Goal: Contribute content

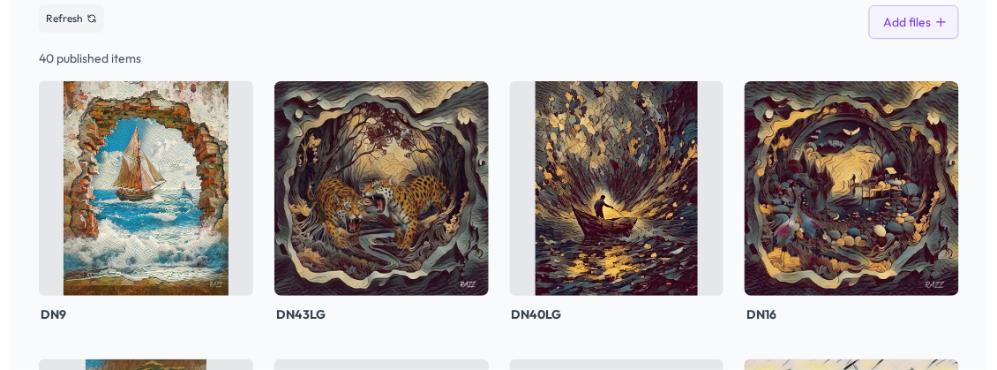
scroll to position [176, 0]
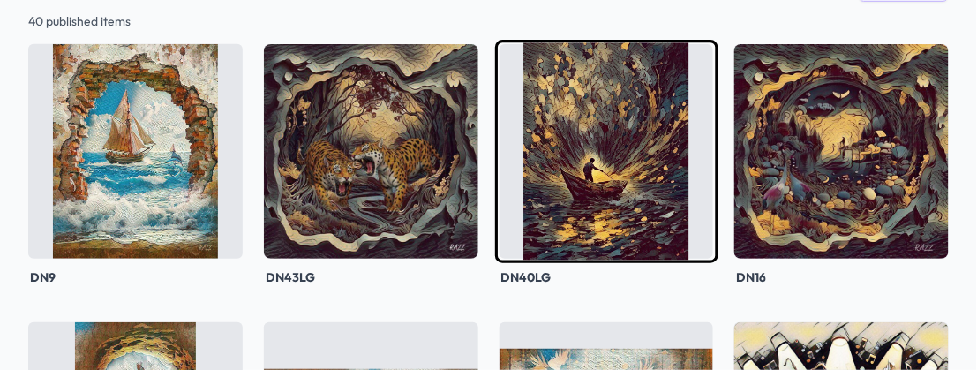
click at [475, 262] on img at bounding box center [606, 151] width 222 height 222
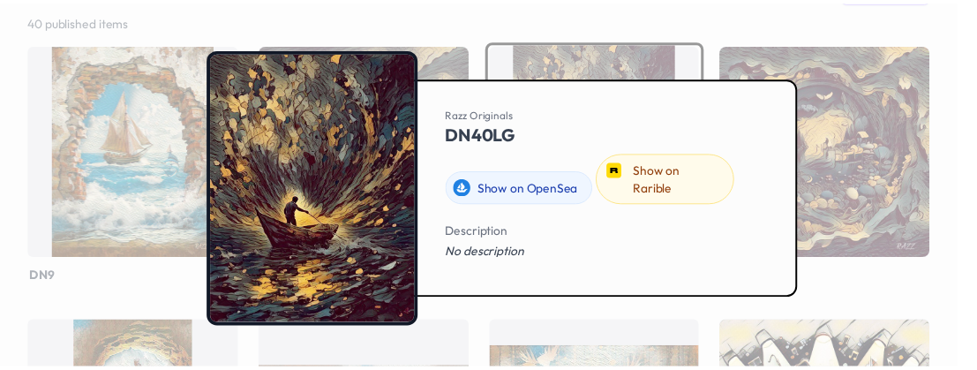
scroll to position [1, 0]
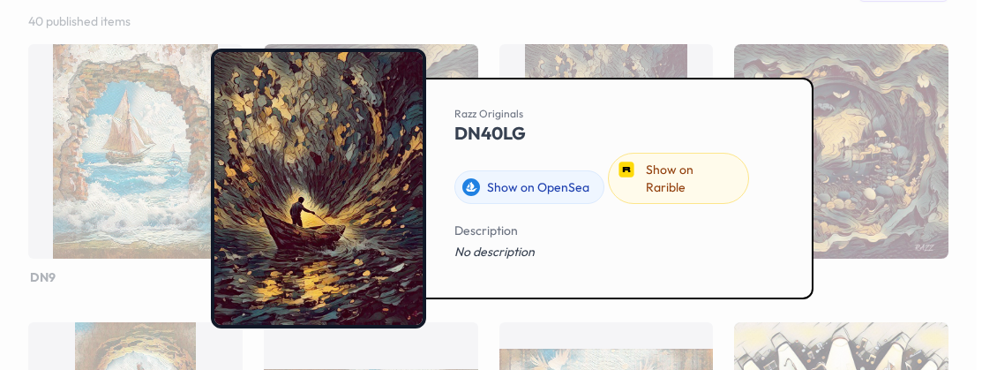
click at [423, 32] on div at bounding box center [498, 185] width 997 height 370
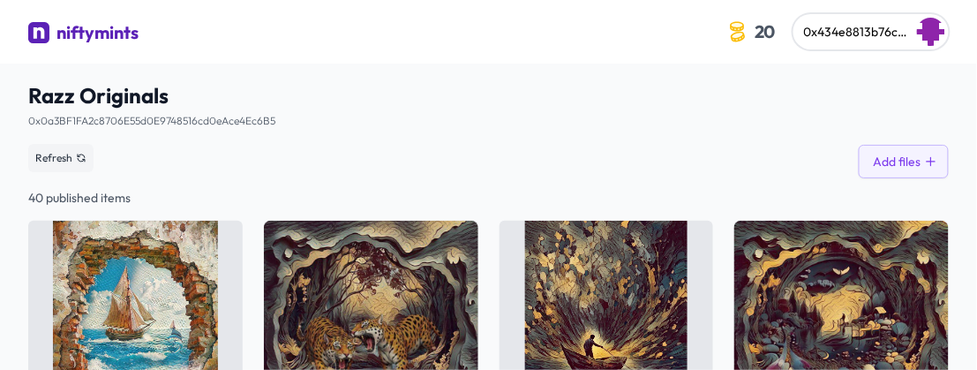
click at [138, 45] on div "niftymints" at bounding box center [97, 32] width 82 height 25
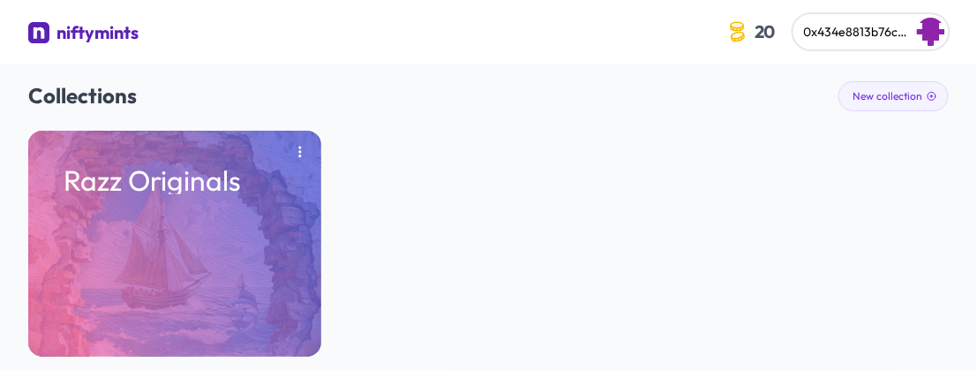
drag, startPoint x: 895, startPoint y: 0, endPoint x: 593, endPoint y: 138, distance: 332.8
click at [475, 109] on h2 "Collections New collection" at bounding box center [488, 95] width 920 height 28
click at [475, 46] on img "button" at bounding box center [931, 32] width 28 height 28
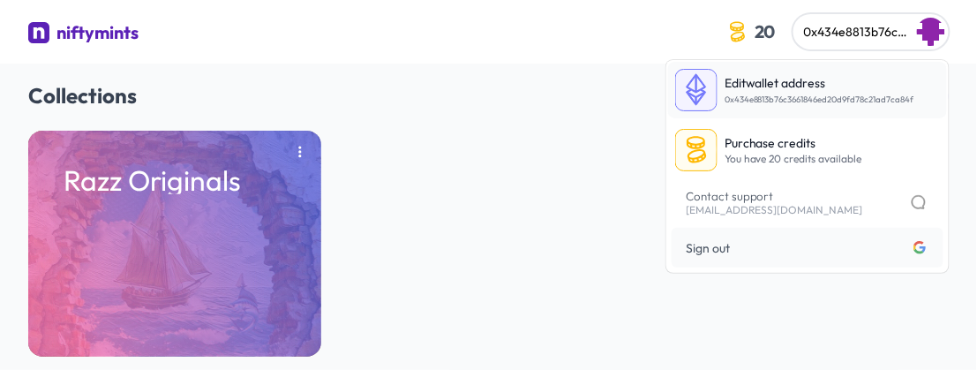
click at [475, 92] on p "Edit wallet address" at bounding box center [819, 83] width 190 height 18
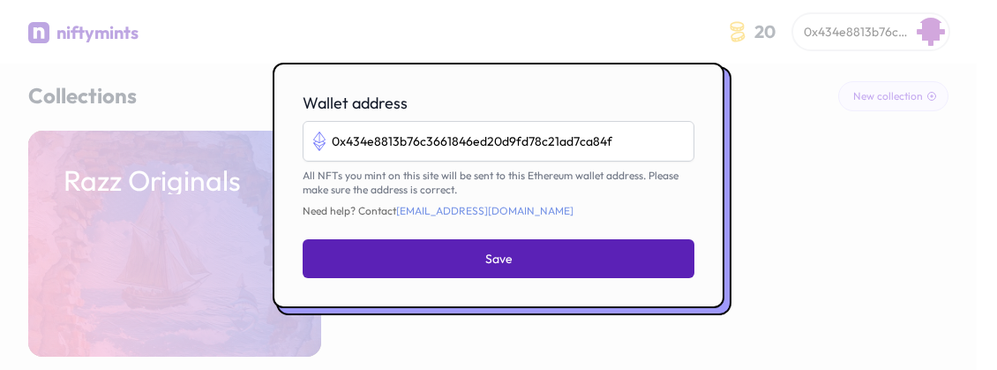
click at [475, 278] on button "Save" at bounding box center [499, 258] width 392 height 39
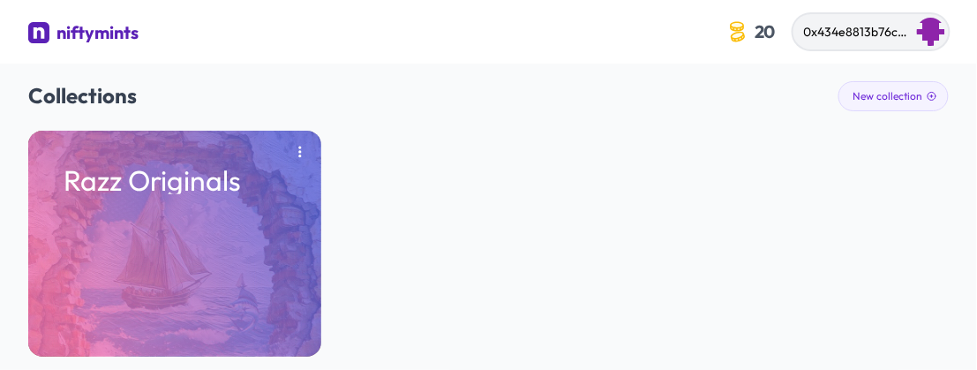
click at [475, 46] on img "button" at bounding box center [931, 32] width 28 height 28
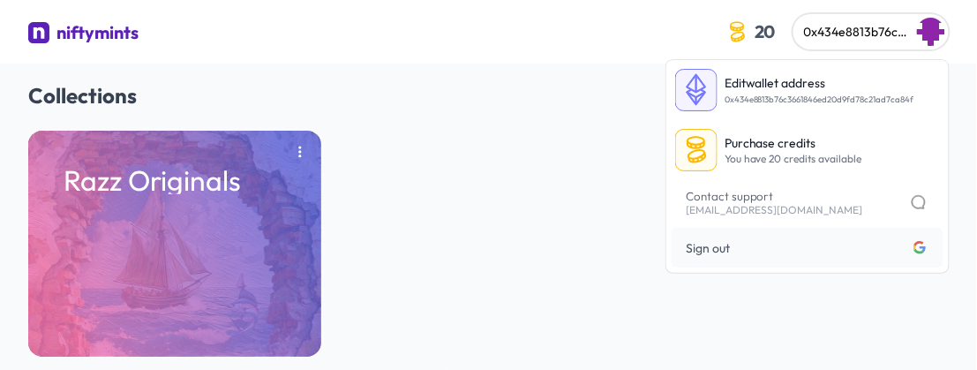
click at [138, 45] on div "niftymints" at bounding box center [97, 32] width 82 height 25
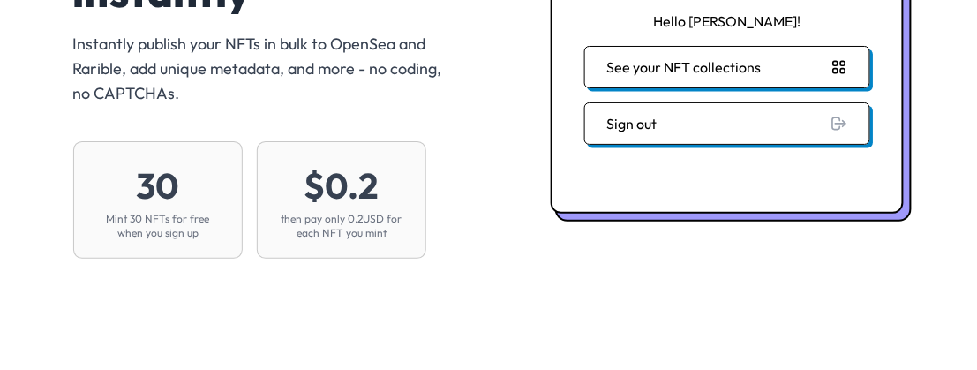
scroll to position [176, 0]
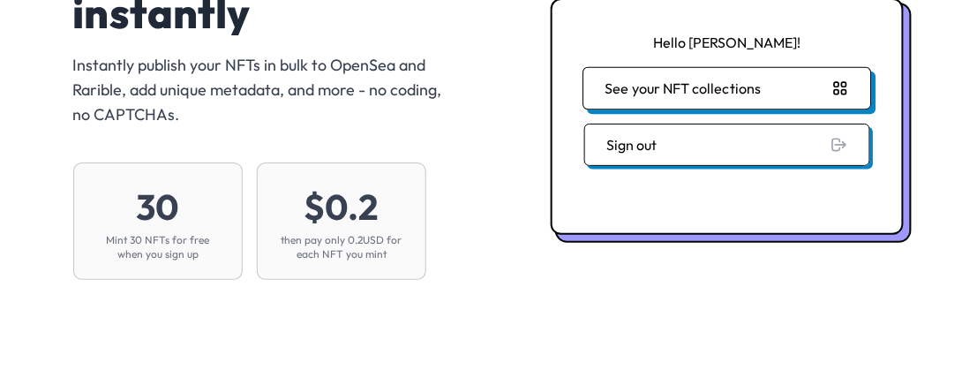
click at [475, 109] on button "See your NFT collections" at bounding box center [727, 88] width 288 height 42
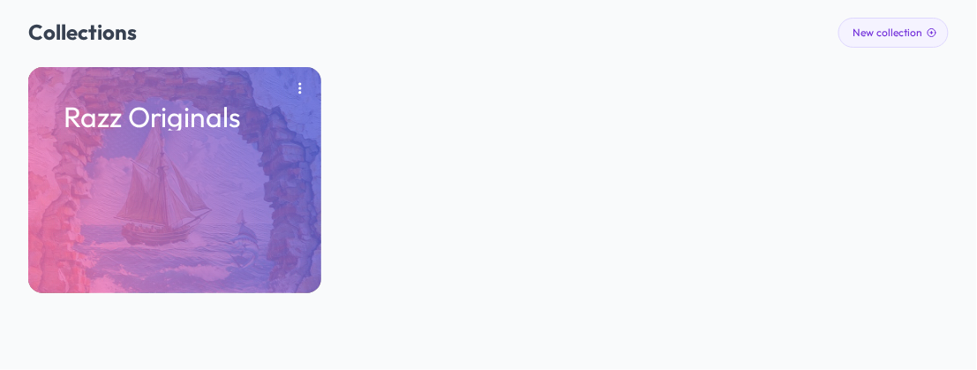
scroll to position [191, 0]
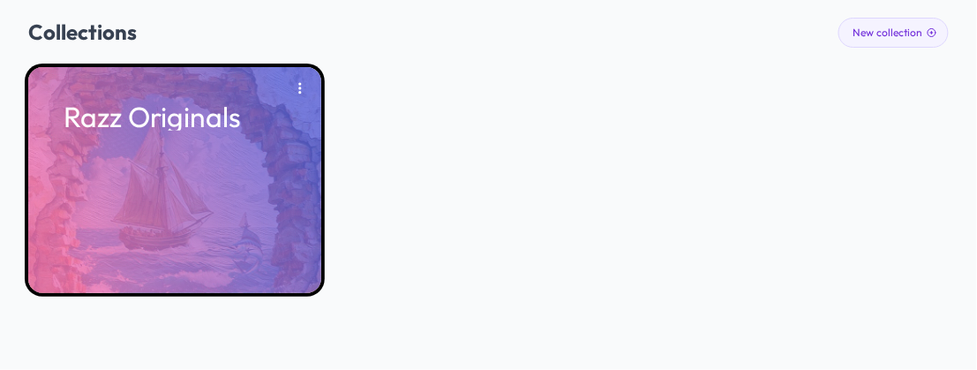
click at [224, 183] on div "Razz Originals" at bounding box center [174, 180] width 293 height 226
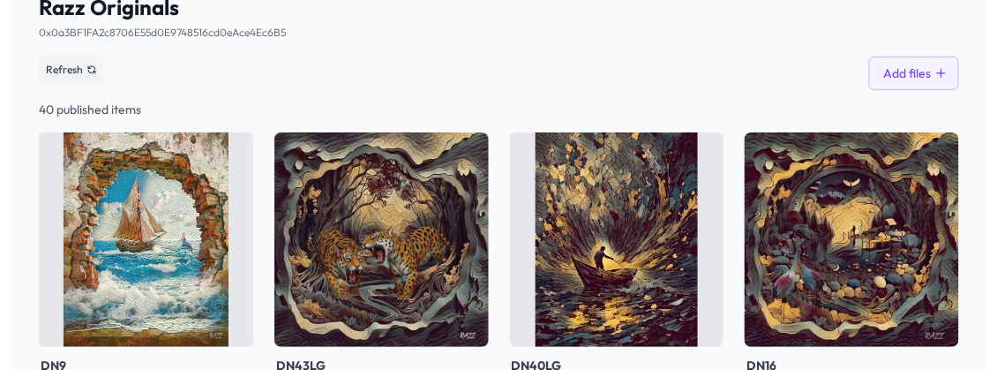
scroll to position [176, 0]
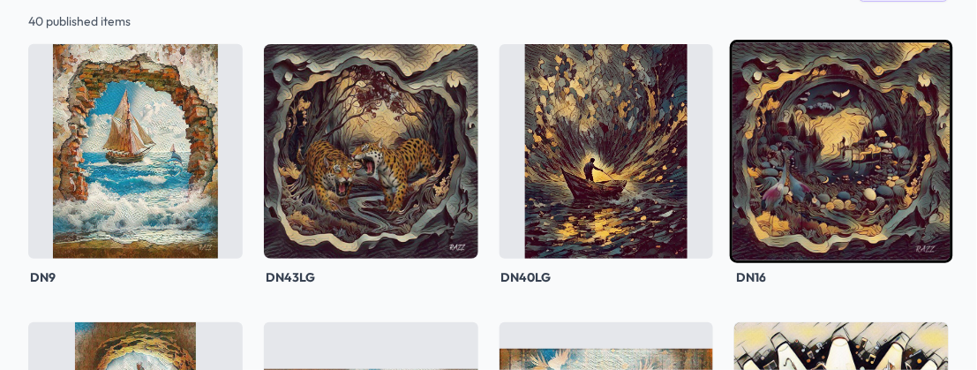
click at [475, 262] on img at bounding box center [841, 151] width 222 height 222
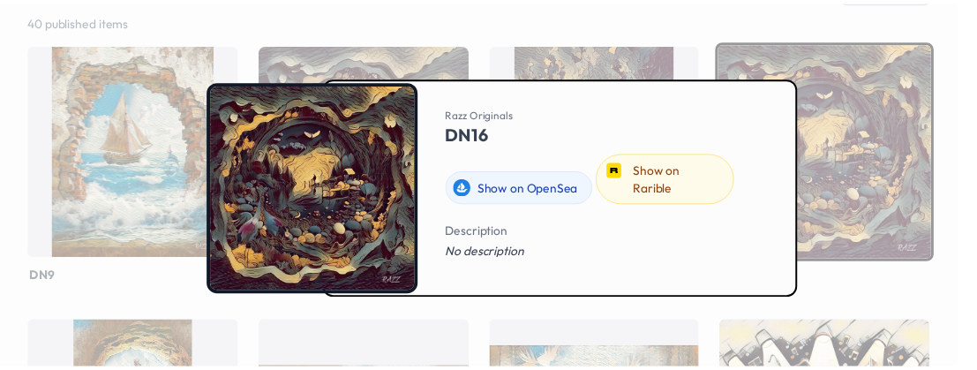
scroll to position [1, 0]
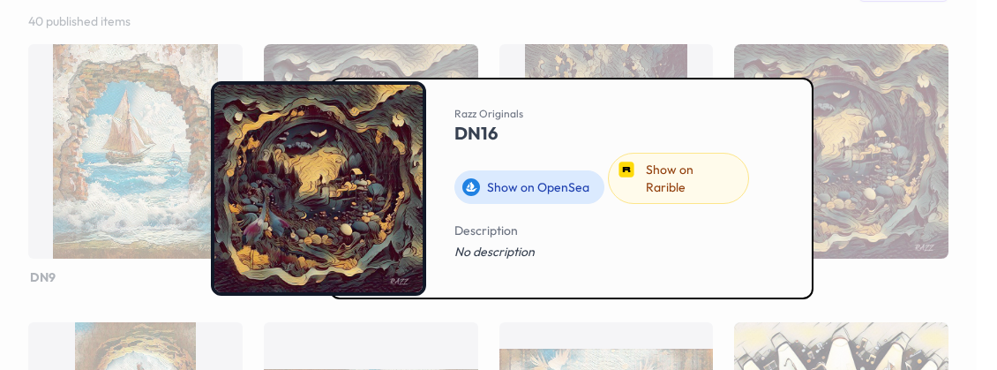
click at [475, 204] on link "Show on OpenSea" at bounding box center [529, 187] width 150 height 34
click at [475, 47] on div at bounding box center [498, 185] width 997 height 370
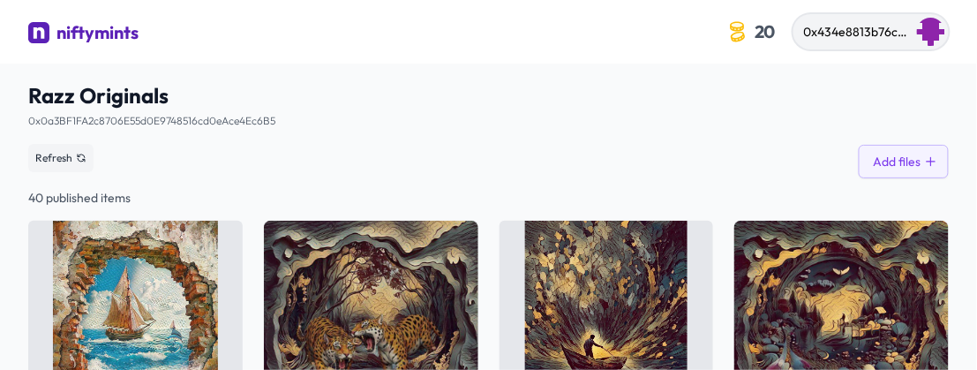
click at [475, 46] on img "button" at bounding box center [931, 32] width 28 height 28
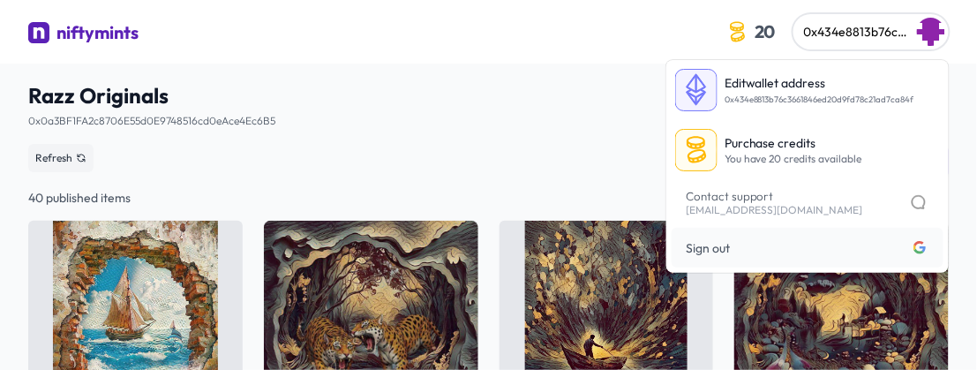
click at [437, 178] on div "Refresh Add files" at bounding box center [488, 158] width 920 height 41
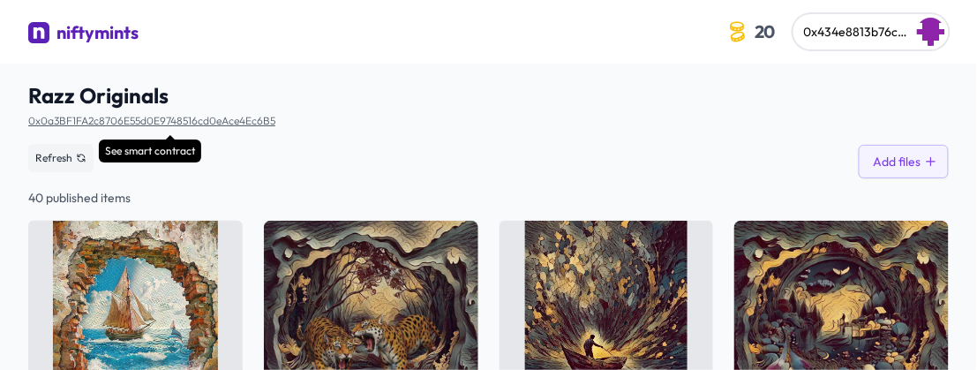
click at [275, 127] on link "0x0a3BF1FA2c8706E55d0E9748516cd0eAce4Ec6B5" at bounding box center [151, 120] width 247 height 13
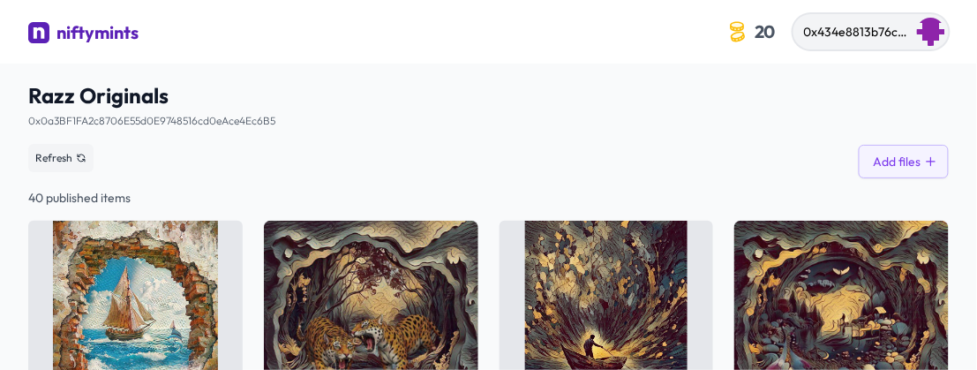
click at [475, 46] on img "button" at bounding box center [931, 32] width 28 height 28
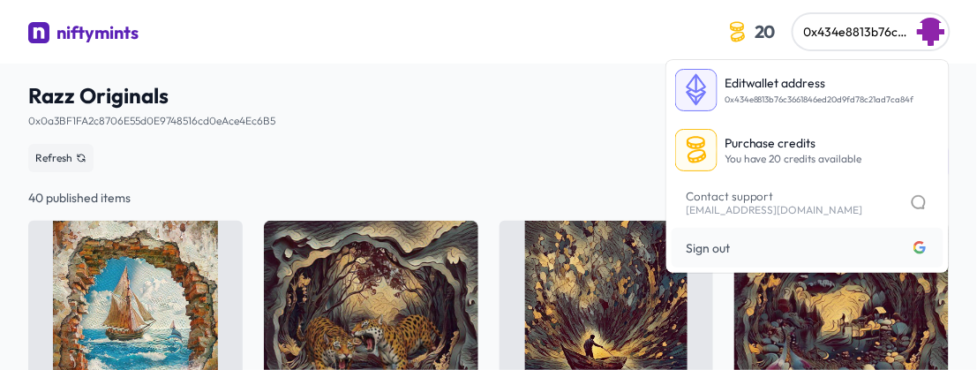
click at [474, 109] on span "Razz Originals" at bounding box center [488, 95] width 920 height 28
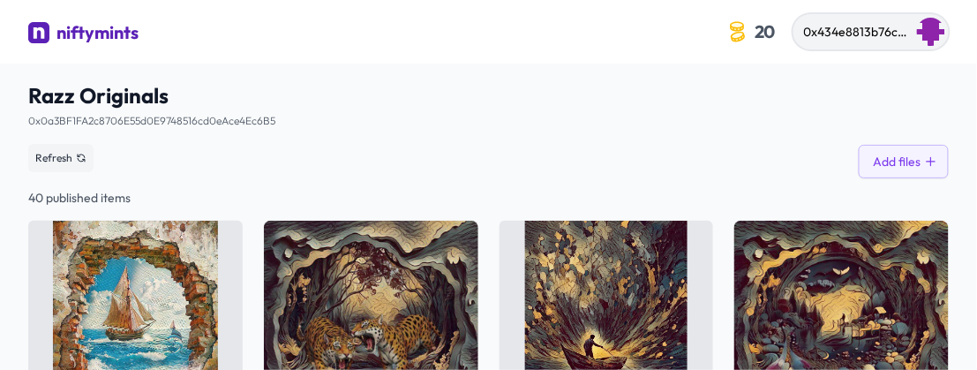
click at [475, 46] on img "button" at bounding box center [931, 32] width 28 height 28
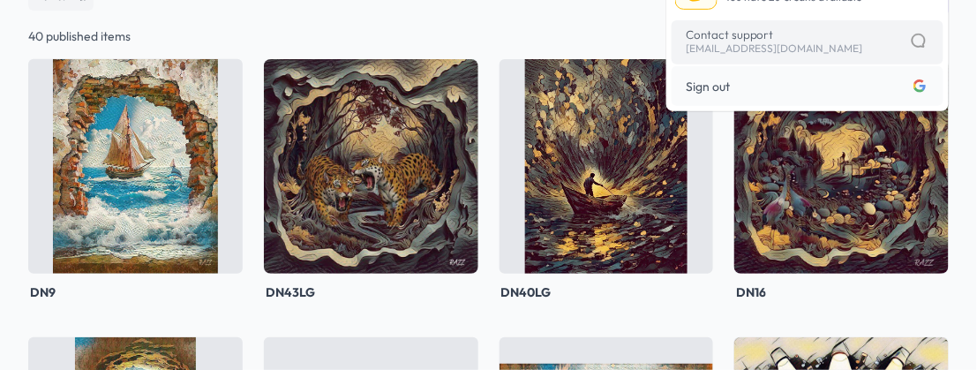
scroll to position [176, 0]
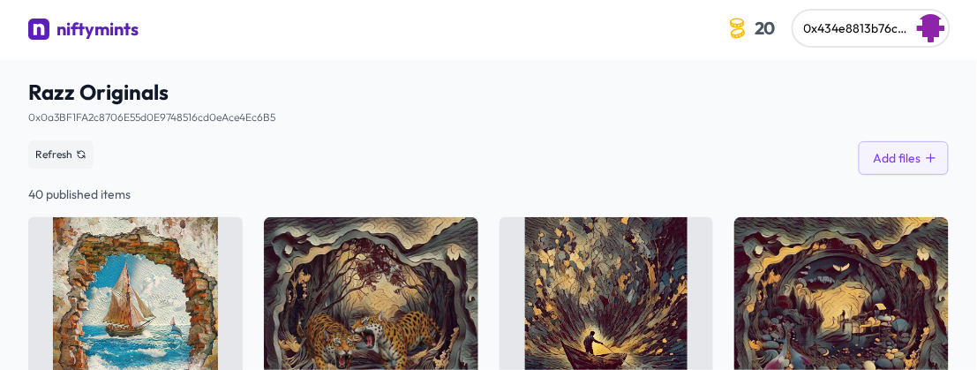
scroll to position [0, 0]
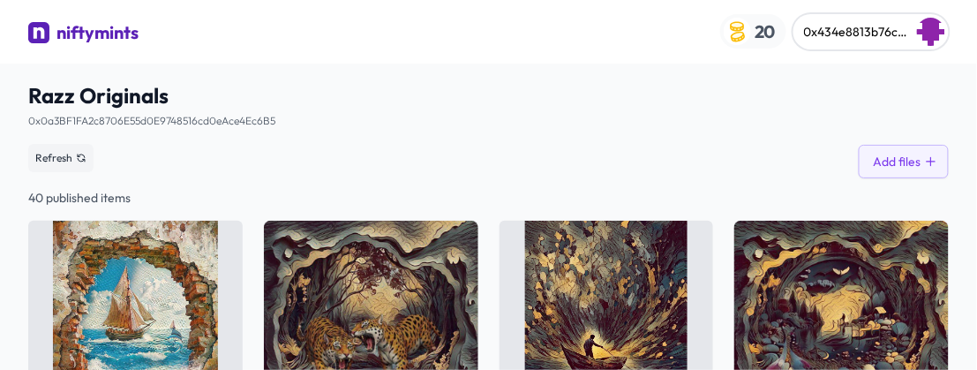
click at [475, 45] on span "20" at bounding box center [765, 31] width 28 height 27
click at [138, 45] on div "niftymints" at bounding box center [97, 32] width 82 height 25
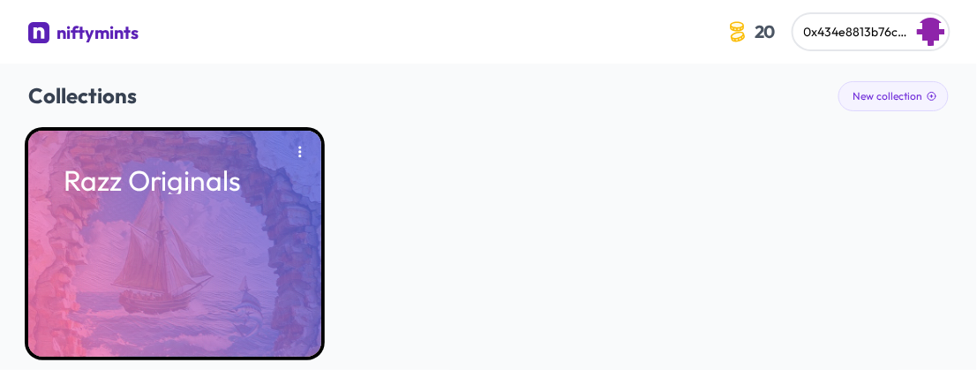
click at [153, 194] on p "Razz Originals" at bounding box center [175, 180] width 222 height 28
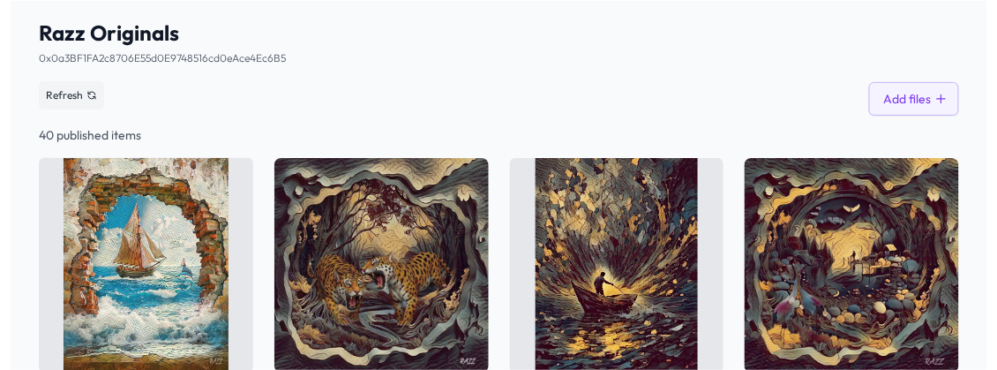
scroll to position [88, 0]
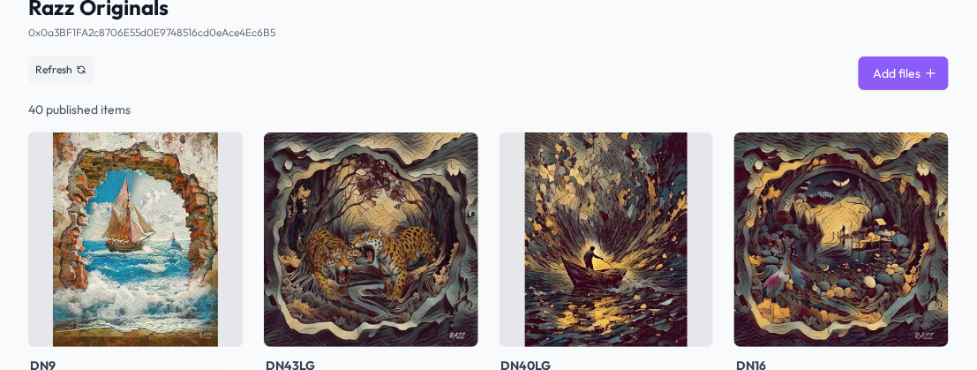
click at [475, 90] on button "Add files" at bounding box center [903, 73] width 90 height 34
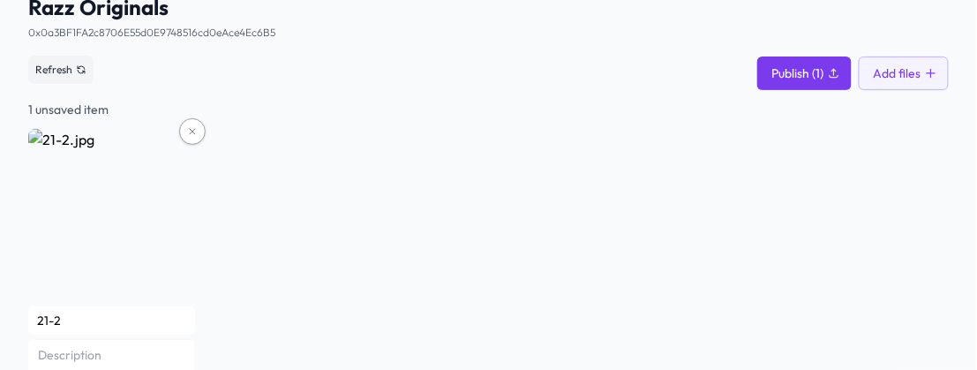
click at [475, 79] on icon "button" at bounding box center [833, 73] width 12 height 12
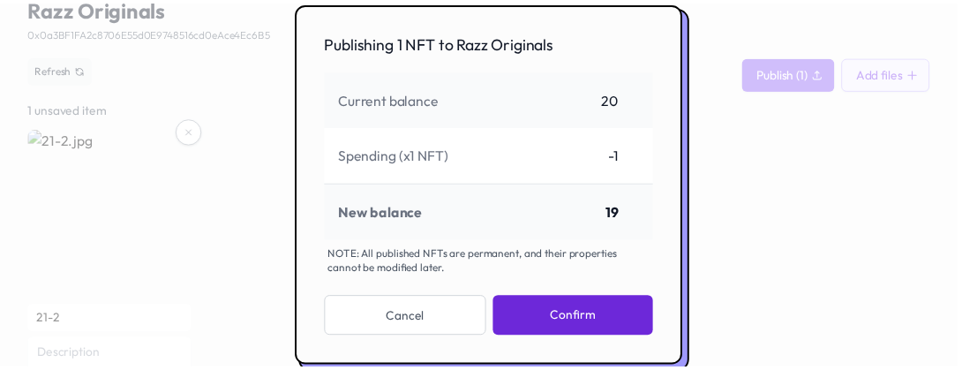
scroll to position [176, 0]
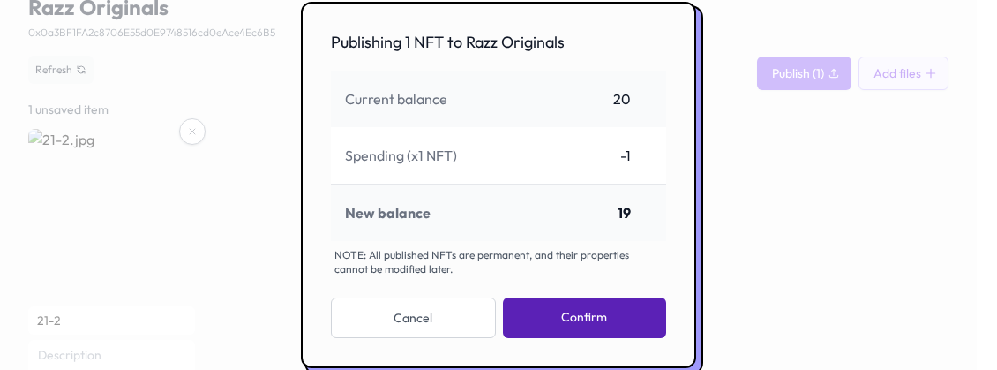
click at [475, 297] on button "Confirm" at bounding box center [584, 317] width 163 height 41
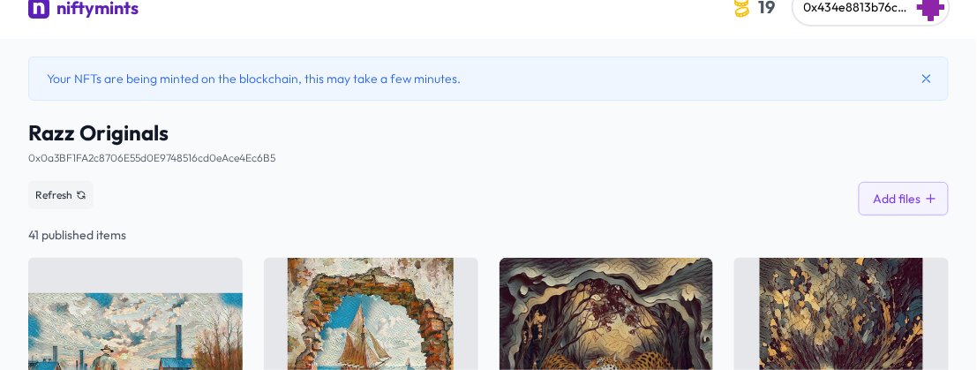
scroll to position [0, 0]
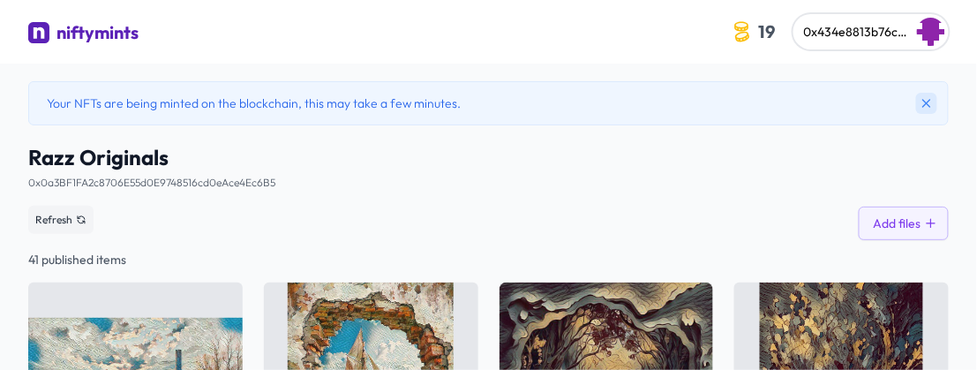
click at [475, 110] on icon at bounding box center [926, 103] width 14 height 14
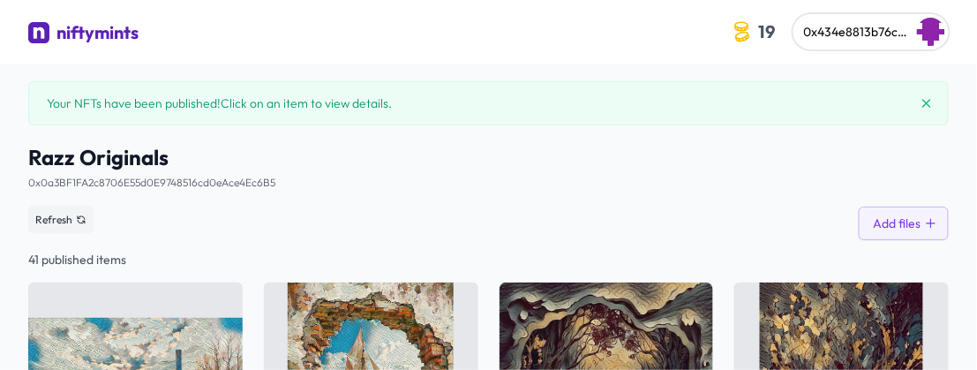
click at [136, 45] on div "niftymints" at bounding box center [97, 32] width 82 height 25
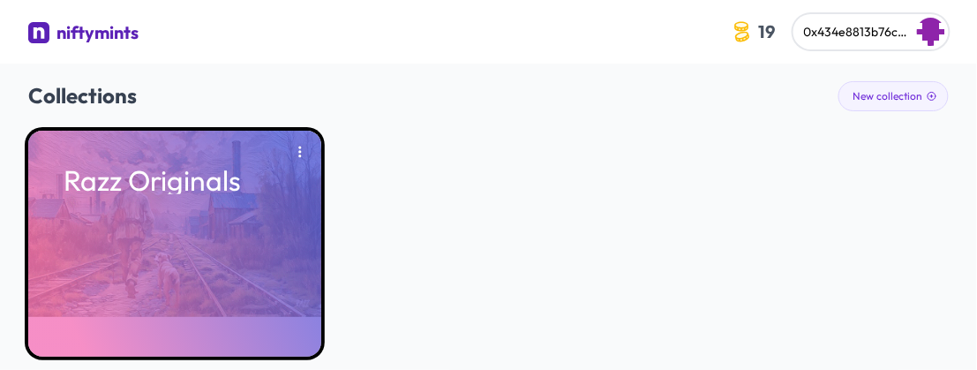
click at [131, 194] on p "Razz Originals" at bounding box center [175, 180] width 222 height 28
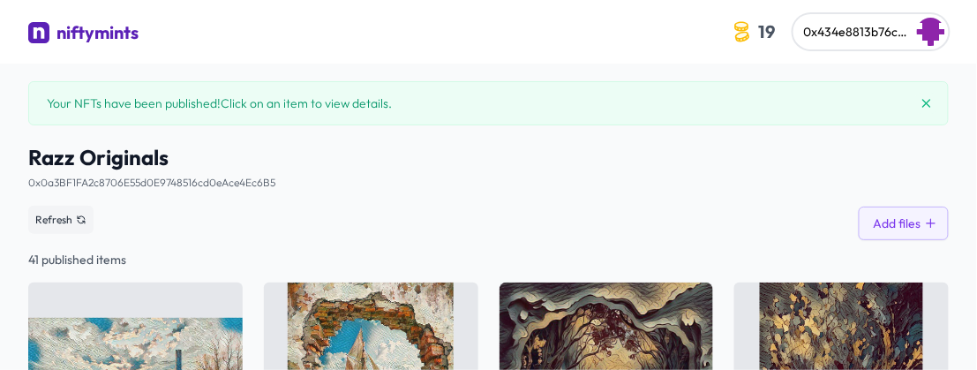
click at [198, 112] on span "Your NFTs have been published! Click on an item to view details." at bounding box center [219, 103] width 345 height 18
click at [392, 112] on span "Your NFTs have been published! Click on an item to view details." at bounding box center [219, 103] width 345 height 18
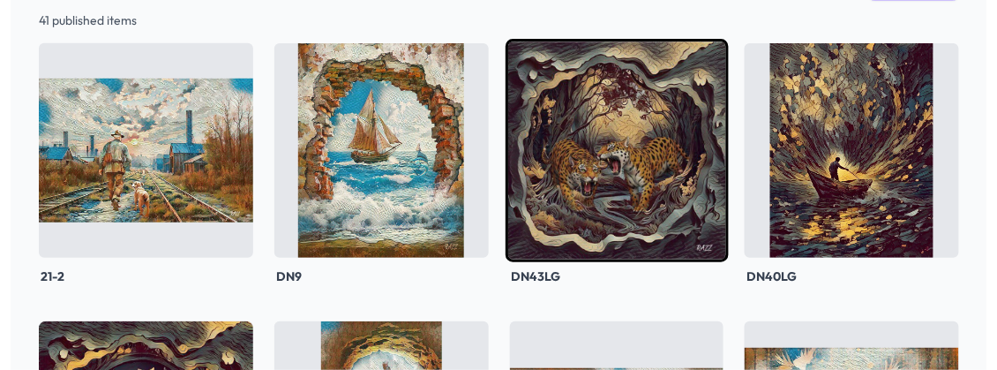
scroll to position [265, 0]
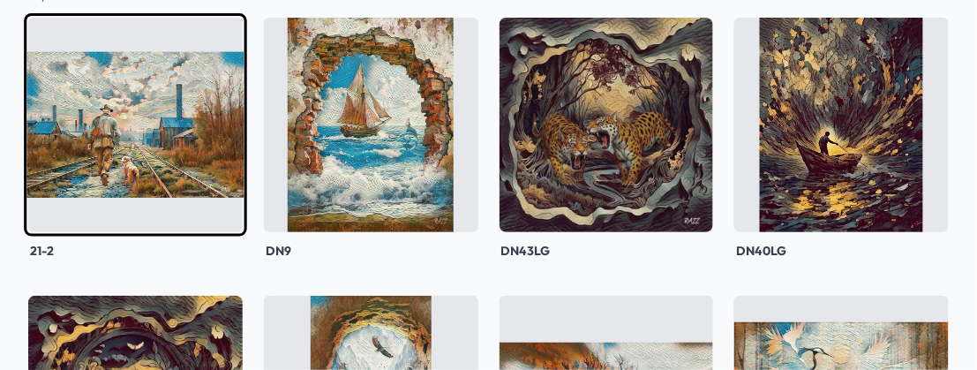
click at [192, 236] on img at bounding box center [135, 124] width 222 height 222
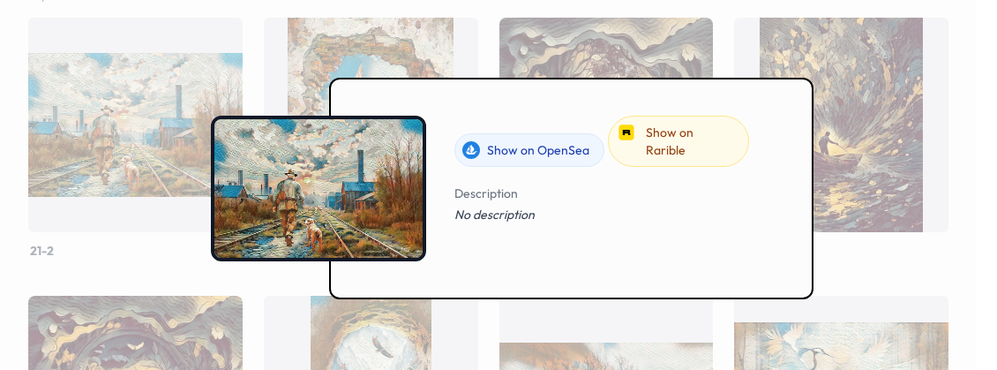
scroll to position [54, 0]
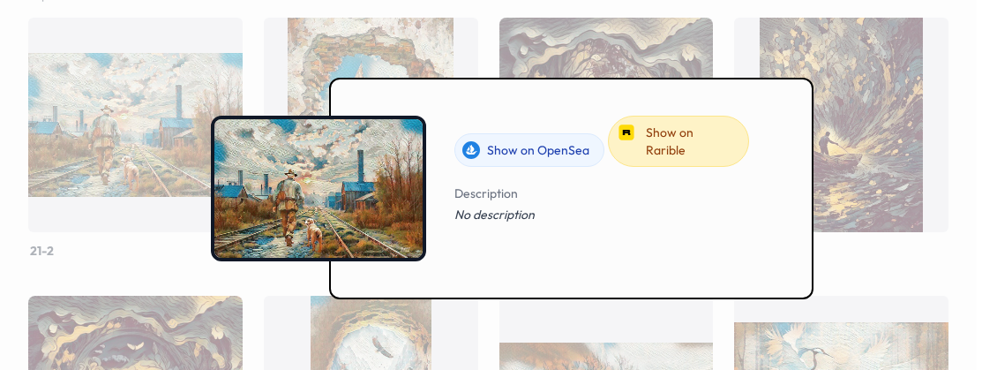
click at [475, 167] on link "Show on Rarible" at bounding box center [678, 141] width 141 height 51
